Goal: Answer question/provide support

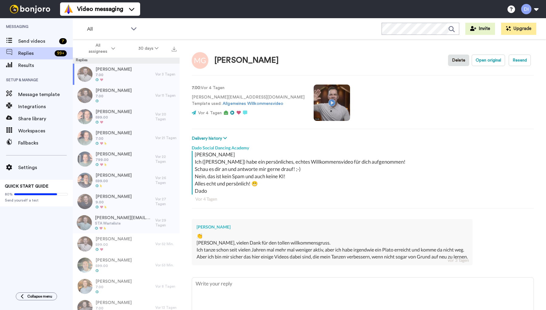
type textarea "x"
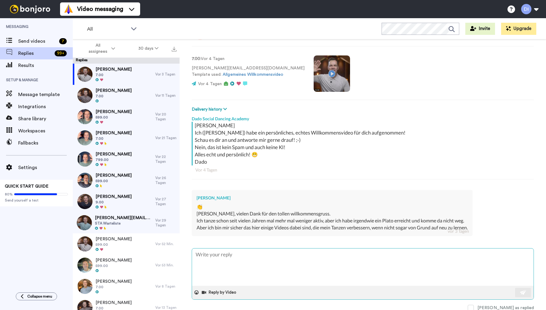
scroll to position [28, 0]
click at [262, 262] on textarea at bounding box center [363, 268] width 342 height 37
type textarea "H"
type textarea "x"
type textarea "Ha"
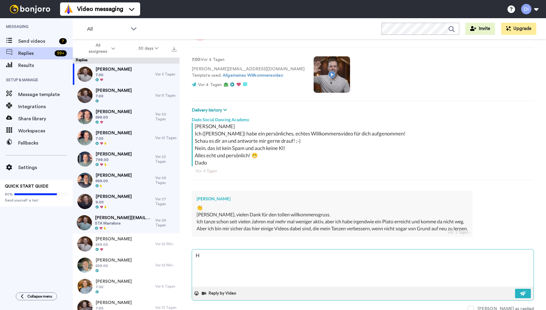
type textarea "x"
type textarea "Hal"
type textarea "x"
type textarea "Hall"
type textarea "x"
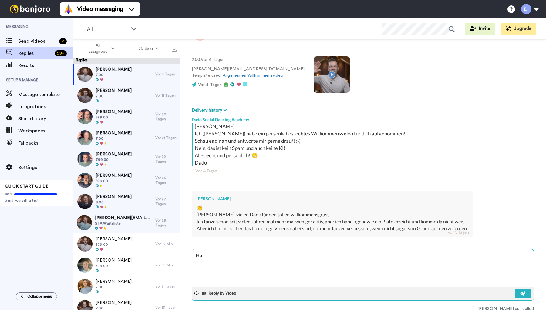
type textarea "Hallo"
type textarea "x"
type textarea "Hallo!"
type textarea "x"
type textarea "Hallo!"
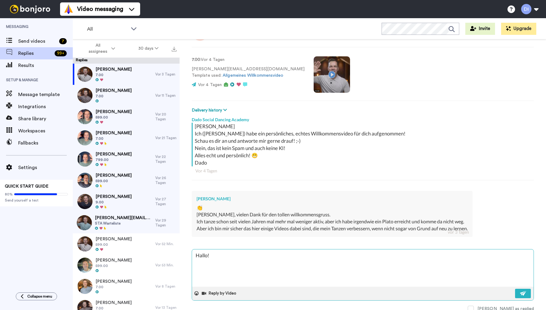
type textarea "x"
type textarea "Hallo! A"
type textarea "x"
type textarea "Hallo! Au"
type textarea "x"
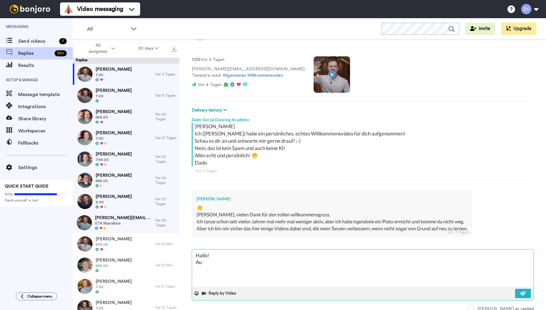
type textarea "Hallo! Auf"
type textarea "x"
type textarea "Hallo! Auf"
type textarea "x"
type textarea "Hallo! Auf j"
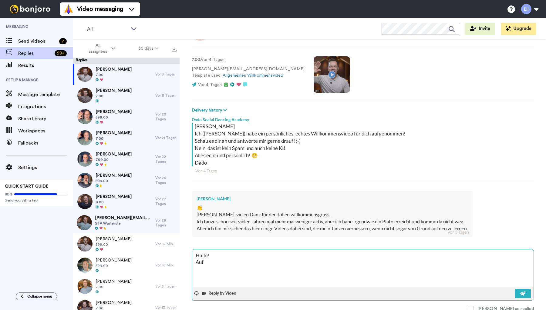
type textarea "x"
type textarea "Hallo! Auf je"
type textarea "x"
type textarea "Hallo! Auf jed"
type textarea "x"
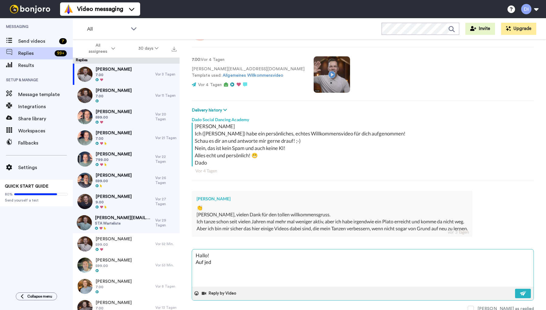
type textarea "Hallo! Auf jede"
type textarea "x"
type textarea "Hallo! Auf jeden"
type textarea "x"
type textarea "Hallo! Auf jeden"
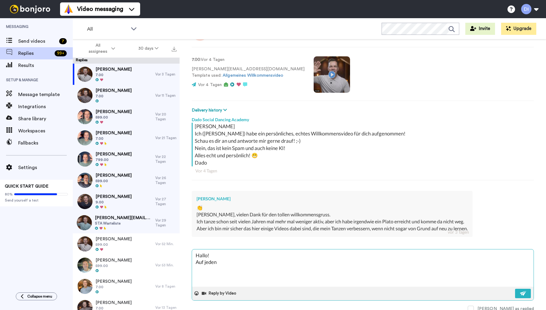
type textarea "x"
type textarea "Hallo! Auf jeden F"
type textarea "x"
type textarea "Hallo! Auf jeden Fa"
type textarea "x"
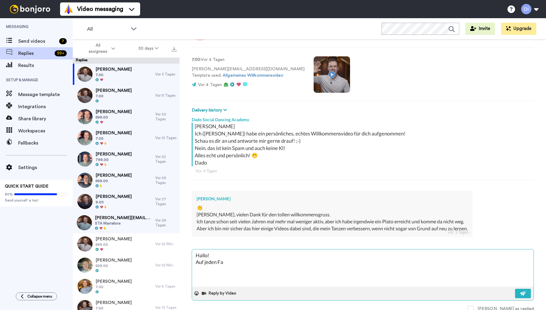
type textarea "Hallo! Auf jeden Fal"
type textarea "x"
type textarea "Hallo! Auf jeden Fall"
type textarea "x"
type textarea "Hallo! Auf jeden Fall!"
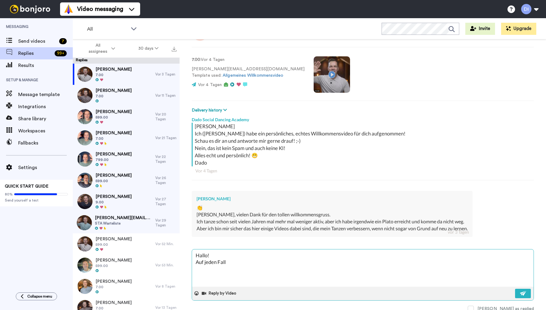
type textarea "x"
type textarea "Hallo! Auf jeden Fall!"
type textarea "x"
type textarea "Hallo! Auf jeden Fall! W"
type textarea "x"
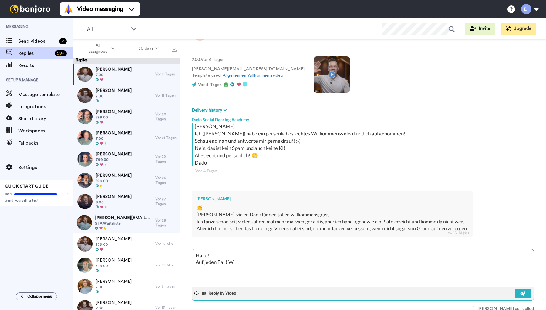
type textarea "Hallo! Auf jeden Fall! Wi"
type textarea "x"
type textarea "Hallo! Auf jeden Fall! Wie"
type textarea "x"
type textarea "Hallo! Auf jeden Fall! Wie"
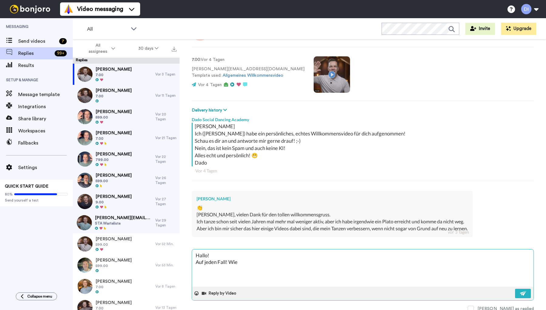
type textarea "x"
type textarea "Hallo! Auf jeden Fall! Wie b"
type textarea "x"
type textarea "Hallo! Auf jeden Fall! Wie be"
type textarea "x"
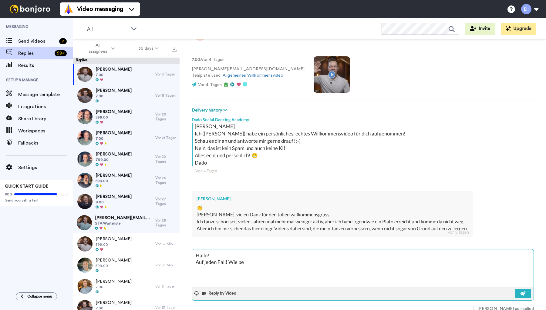
type textarea "Hallo! Auf jeden Fall! Wie ber"
type textarea "x"
type textarea "Hallo! Auf jeden Fall! Wie bere"
type textarea "x"
type textarea "Hallo! Auf jeden Fall! Wie berei"
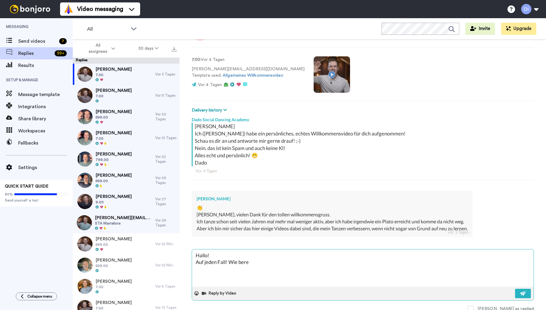
type textarea "x"
type textarea "Hallo! Auf jeden Fall! Wie bereit"
type textarea "x"
type textarea "Hallo! Auf jeden Fall! Wie bereits"
type textarea "x"
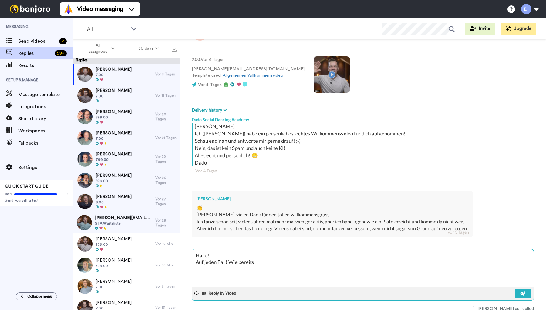
type textarea "Hallo! Auf jeden Fall! Wie bereits"
type textarea "x"
type textarea "Hallo! Auf jeden Fall! Wie bereits ö"
type textarea "x"
type textarea "Hallo! Auf jeden Fall! Wie bereits öf"
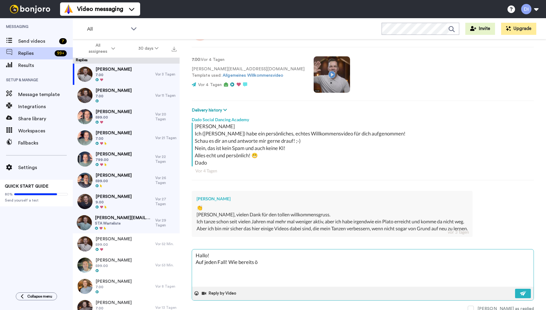
type textarea "x"
type textarea "Hallo! Auf jeden Fall! Wie bereits öft"
type textarea "x"
type textarea "Hallo! Auf jeden Fall! Wie bereits öfte"
type textarea "x"
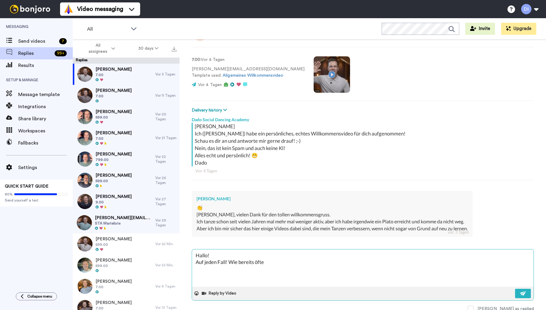
type textarea "Hallo! Auf jeden Fall! Wie bereits öfter"
type textarea "x"
type textarea "Hallo! Auf jeden Fall! Wie bereits öfter"
type textarea "x"
type textarea "Hallo! Auf jeden Fall! Wie bereits öfter g"
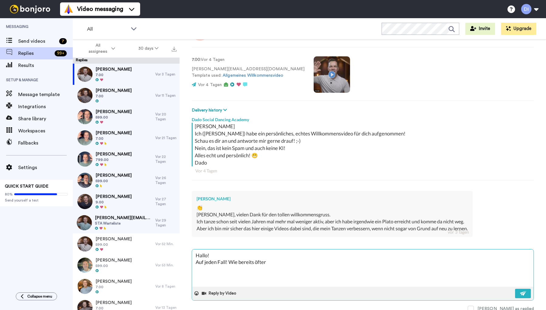
type textarea "x"
type textarea "Hallo! Auf jeden Fall! Wie bereits öfter ge"
type textarea "x"
type textarea "Hallo! Auf jeden Fall! Wie bereits öfter ges"
type textarea "x"
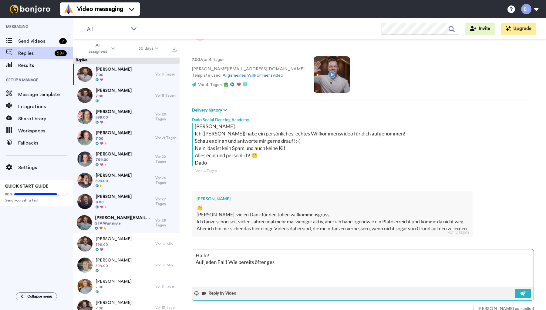
type textarea "Hallo! Auf jeden Fall! Wie bereits öfter gesa"
type textarea "x"
type textarea "Hallo! Auf jeden Fall! Wie bereits öfter gesag"
type textarea "x"
type textarea "Hallo! Auf jeden Fall! Wie bereits öfter gesagt"
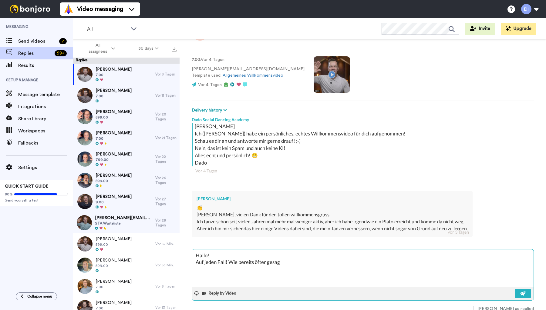
type textarea "x"
type textarea "Hallo! Auf jeden Fall! Wie bereits öfter gesagt:"
type textarea "x"
type textarea "Hallo! Auf jeden Fall! Wie bereits öfter gesagt:"
type textarea "x"
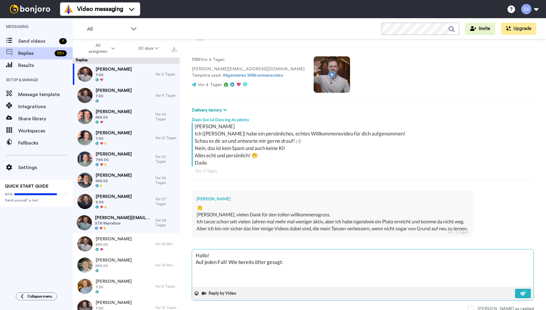
type textarea "Hallo! Auf jeden Fall! Wie bereits öfter gesagt: i"
type textarea "x"
type textarea "Hallo! Auf jeden Fall! Wie bereits öfter gesagt: im"
type textarea "x"
type textarea "Hallo! Auf jeden Fall! Wie bereits öfter gesagt: im"
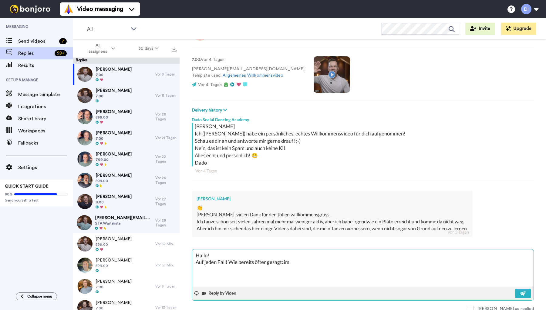
type textarea "x"
type textarea "Hallo! Auf jeden Fall! Wie bereits öfter gesagt: im S"
type textarea "x"
type textarea "Hallo! Auf jeden Fall! Wie bereits öfter gesagt: im St"
type textarea "x"
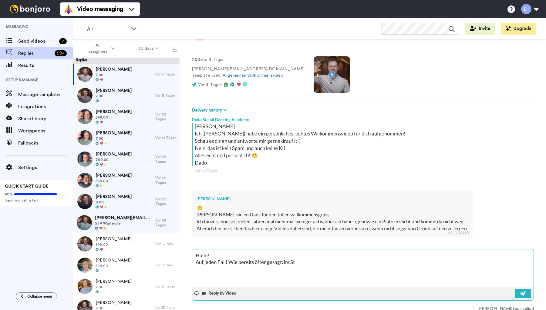
type textarea "Hallo! Auf jeden Fall! Wie bereits öfter gesagt: im Sta"
type textarea "x"
type textarea "Hallo! Auf jeden Fall! Wie bereits öfter gesagt: im Star"
type textarea "x"
type textarea "Hallo! Auf jeden Fall! Wie bereits öfter gesagt: im Start"
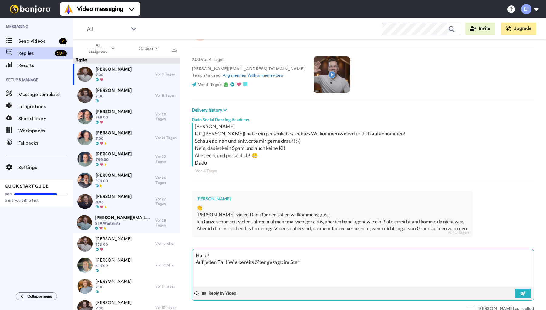
type textarea "x"
type textarea "Hallo! Auf jeden Fall! Wie bereits öfter gesagt: im Starte"
type textarea "x"
type textarea "Hallo! Auf jeden Fall! Wie bereits öfter gesagt: im Starter"
type textarea "x"
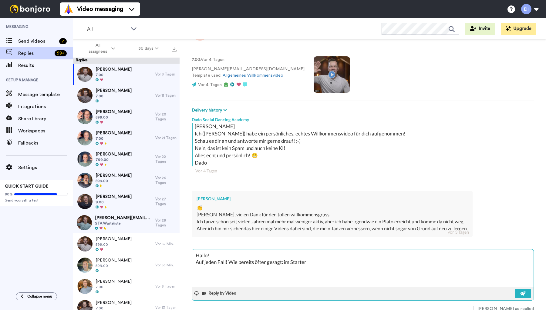
type textarea "Hallo! Auf jeden Fall! Wie bereits öfter gesagt: im Starter"
type textarea "x"
type textarea "Hallo! Auf jeden Fall! Wie bereits öfter gesagt: im Starter G"
type textarea "x"
type textarea "Hallo! Auf jeden Fall! Wie bereits öfter gesagt: im Starter Gu"
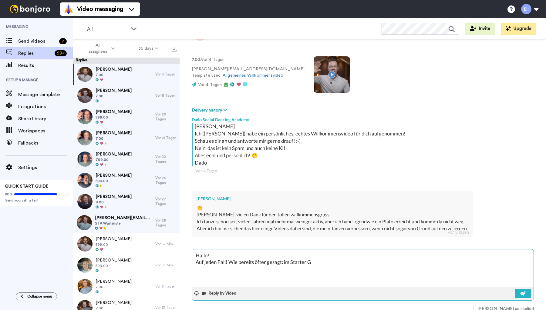
type textarea "x"
type textarea "Hallo! Auf jeden Fall! Wie bereits öfter gesagt: im Starter Gui"
type textarea "x"
type textarea "Hallo! Auf jeden Fall! Wie bereits öfter gesagt: im Starter Guid"
type textarea "x"
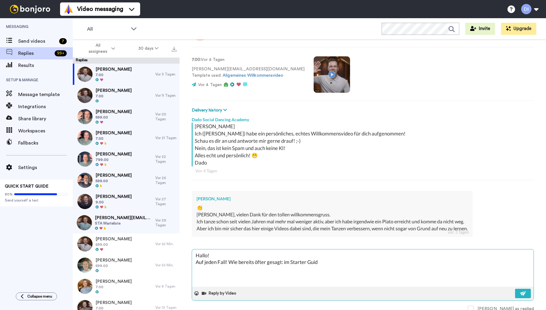
type textarea "Hallo! Auf jeden Fall! Wie bereits öfter gesagt: im Starter Guide"
type textarea "x"
type textarea "Hallo! Auf jeden Fall! Wie bereits öfter gesagt: im Starter Guide"
type textarea "x"
type textarea "Hallo! Auf jeden Fall! Wie bereits öfter gesagt: im Starter Guide f"
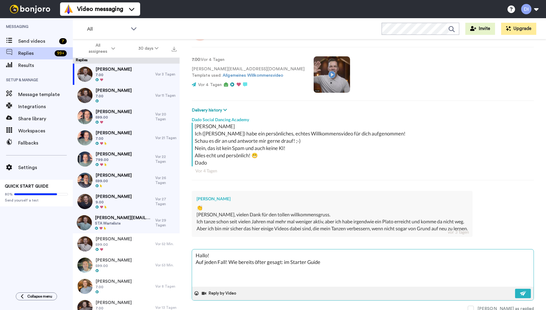
type textarea "x"
type textarea "Hallo! Auf jeden Fall! Wie bereits öfter gesagt: im Starter Guide fi"
type textarea "x"
type textarea "Hallo! Auf jeden Fall! Wie bereits öfter gesagt: im Starter Guide fin"
type textarea "x"
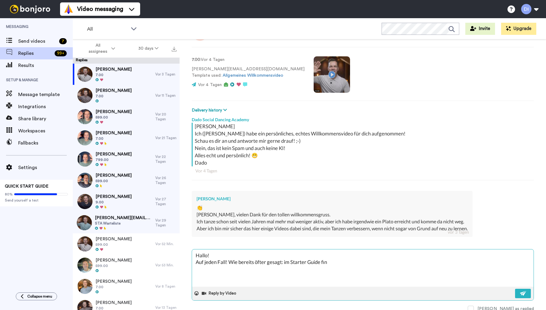
type textarea "Hallo! Auf jeden Fall! Wie bereits öfter gesagt: im Starter Guide find"
type textarea "x"
type textarea "Hallo! Auf jeden Fall! Wie bereits öfter gesagt: im Starter Guide finde"
type textarea "x"
type textarea "Hallo! Auf jeden Fall! Wie bereits öfter gesagt: im Starter Guide findew"
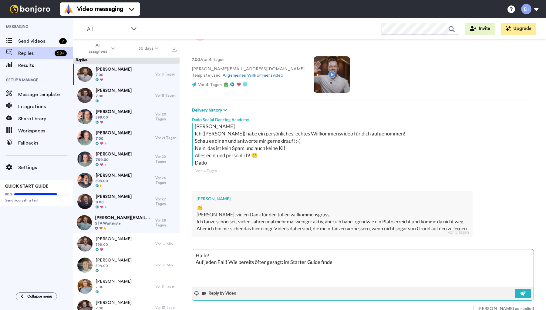
type textarea "x"
type textarea "Hallo! Auf jeden Fall! Wie bereits öfter gesagt: im Starter Guide findewt"
type textarea "x"
type textarea "Hallo! Auf jeden Fall! Wie bereits öfter gesagt: im Starter Guide findewt"
type textarea "x"
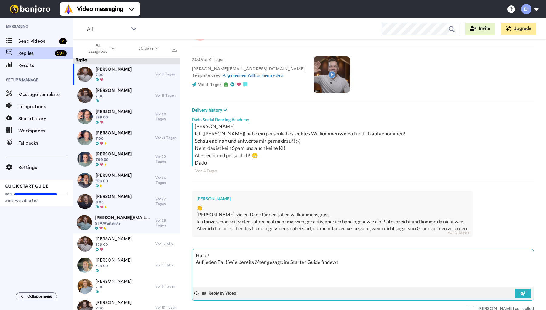
type textarea "Hallo! Auf jeden Fall! Wie bereits öfter gesagt: im Starter Guide findewt d"
type textarea "x"
type textarea "Hallo! Auf jeden Fall! Wie bereits öfter gesagt: im Starter Guide findewt du"
type textarea "x"
type textarea "Hallo! Auf jeden Fall! Wie bereits öfter gesagt: im Starter Guide findewt d"
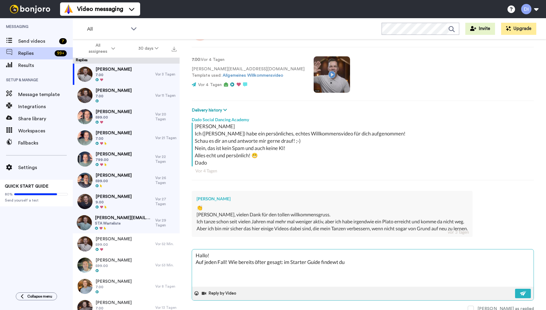
type textarea "x"
type textarea "Hallo! Auf jeden Fall! Wie bereits öfter gesagt: im Starter Guide findewt"
type textarea "x"
type textarea "Hallo! Auf jeden Fall! Wie bereits öfter gesagt: im Starter Guide findewt"
type textarea "x"
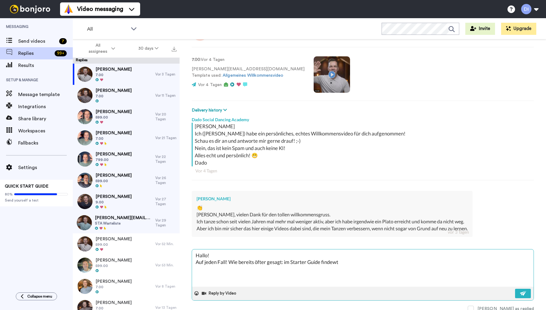
type textarea "Hallo! Auf jeden Fall! Wie bereits öfter gesagt: im Starter Guide findew"
type textarea "x"
type textarea "Hallo! Auf jeden Fall! Wie bereits öfter gesagt: im Starter Guide finde"
type textarea "x"
type textarea "Hallo! Auf jeden Fall! Wie bereits öfter gesagt: im Starter Guide findes"
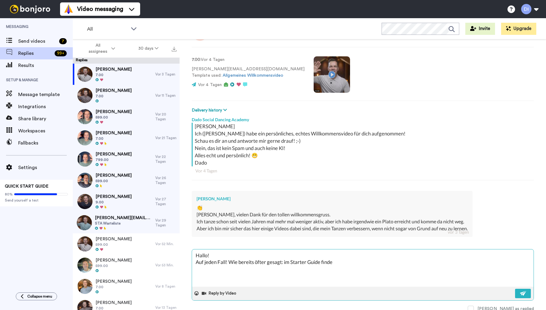
type textarea "x"
type textarea "Hallo! Auf jeden Fall! Wie bereits öfter gesagt: im Starter Guide findest"
type textarea "x"
type textarea "Hallo! Auf jeden Fall! Wie bereits öfter gesagt: im Starter Guide findest"
type textarea "x"
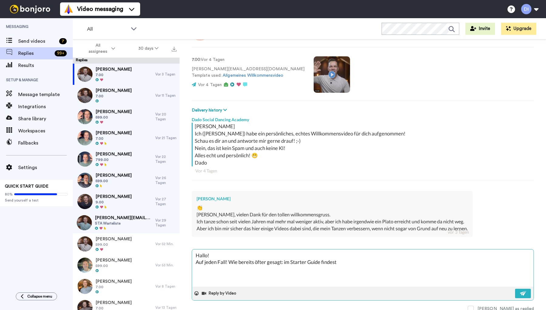
type textarea "Hallo! Auf jeden Fall! Wie bereits öfter gesagt: im Starter Guide findest d"
type textarea "x"
type textarea "Hallo! Auf jeden Fall! Wie bereits öfter gesagt: im Starter Guide findest du"
type textarea "x"
type textarea "Hallo! Auf jeden Fall! Wie bereits öfter gesagt: im Starter Guide findest du"
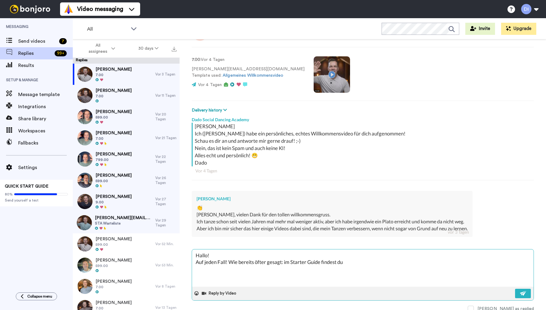
type textarea "x"
type textarea "Hallo! Auf jeden Fall! Wie bereits öfter gesagt: im Starter Guide findest du e"
type textarea "x"
type textarea "Hallo! Auf jeden Fall! Wie bereits öfter gesagt: im Starter Guide findest du ei"
type textarea "x"
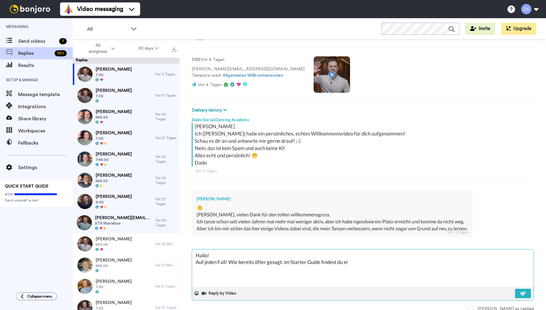
type textarea "Hallo! Auf jeden Fall! Wie bereits öfter gesagt: im Starter Guide findest du ein"
type textarea "x"
type textarea "Hallo! Auf jeden Fall! Wie bereits öfter gesagt: im Starter Guide findest du ei…"
type textarea "x"
type textarea "Hallo! Auf jeden Fall! Wie bereits öfter gesagt: im Starter Guide findest du ei…"
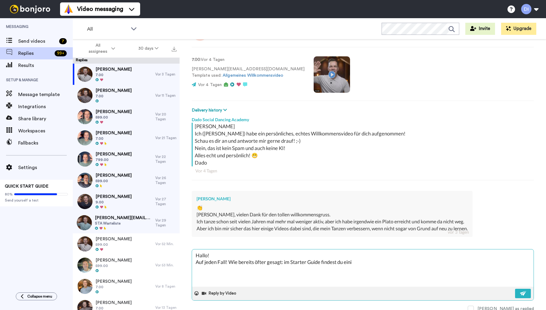
type textarea "x"
type textarea "Hallo! Auf jeden Fall! Wie bereits öfter gesagt: im Starter Guide findest du ei…"
type textarea "x"
type textarea "Hallo! Auf jeden Fall! Wie bereits öfter gesagt: im Starter Guide findest du ei…"
type textarea "x"
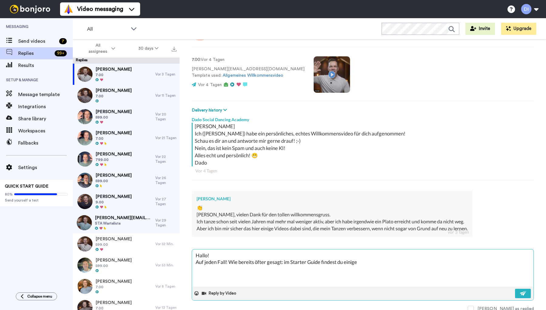
type textarea "Hallo! Auf jeden Fall! Wie bereits öfter gesagt: im Starter Guide findest du ei…"
type textarea "x"
type textarea "Hallo! Auf jeden Fall! Wie bereits öfter gesagt: im Starter Guide findest du ei…"
type textarea "x"
type textarea "Hallo! Auf jeden Fall! Wie bereits öfter gesagt: im Starter Guide findest du ei…"
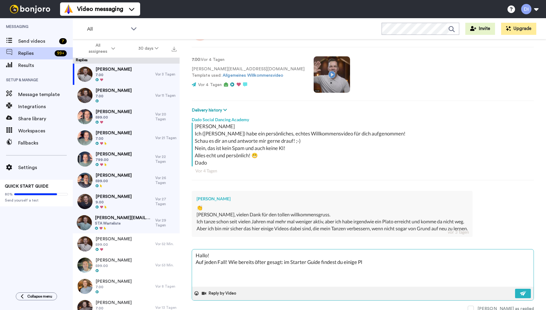
type textarea "x"
type textarea "Hallo! Auf jeden Fall! Wie bereits öfter gesagt: im Starter Guide findest du ei…"
type textarea "x"
type textarea "Hallo! Auf jeden Fall! Wie bereits öfter gesagt: im Starter Guide findest du ei…"
type textarea "x"
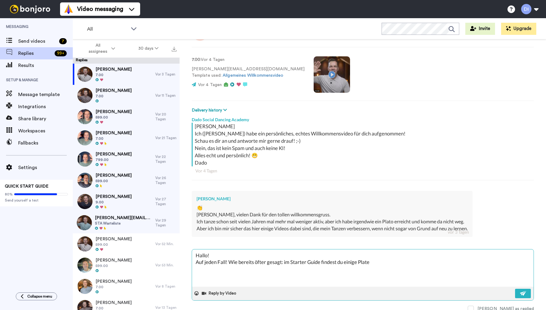
type textarea "Hallo! Auf jeden Fall! Wie bereits öfter gesagt: im Starter Guide findest du ei…"
click at [361, 261] on textarea "Hallo! Auf jeden Fall! Wie bereits öfter gesagt: im Starter Guide findest du ei…" at bounding box center [363, 268] width 342 height 37
click at [520, 292] on img at bounding box center [523, 293] width 7 height 5
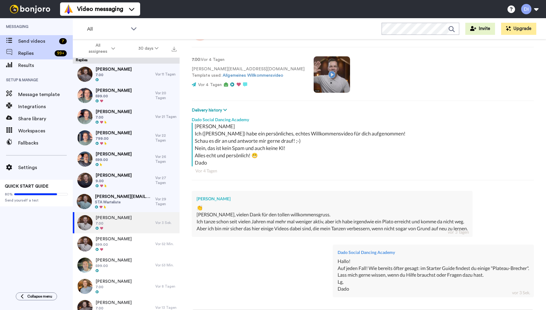
click at [42, 40] on span "Send videos" at bounding box center [37, 41] width 39 height 7
